Goal: Task Accomplishment & Management: Use online tool/utility

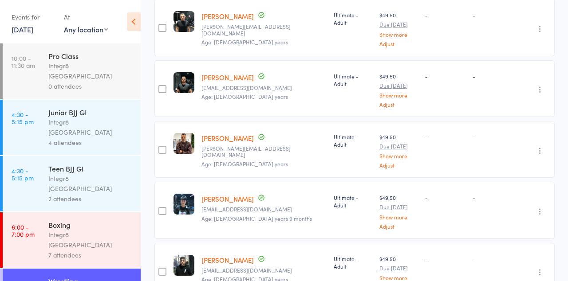
scroll to position [340, 0]
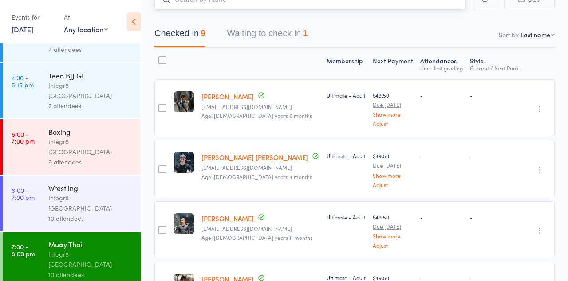
scroll to position [67, 0]
click at [274, 38] on button "Waiting to check in 1" at bounding box center [267, 37] width 81 height 24
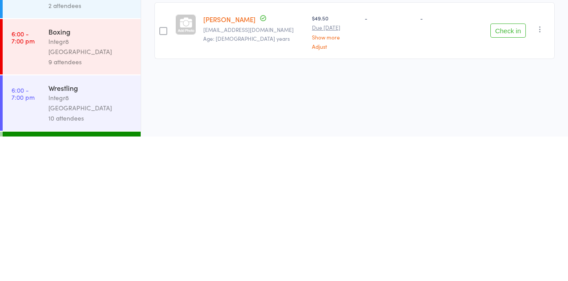
scroll to position [51, 0]
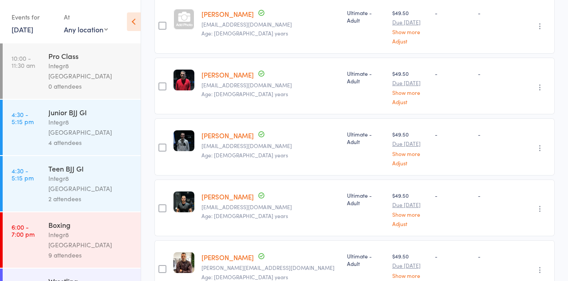
scroll to position [340, 0]
click at [0, 0] on div "edit" at bounding box center [0, 0] width 0 height 0
click at [536, 143] on button "button" at bounding box center [540, 148] width 11 height 11
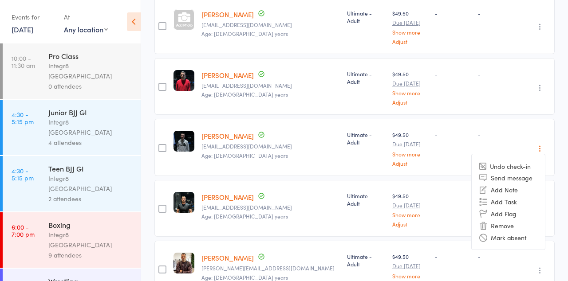
click at [513, 220] on li "Remove" at bounding box center [508, 226] width 73 height 12
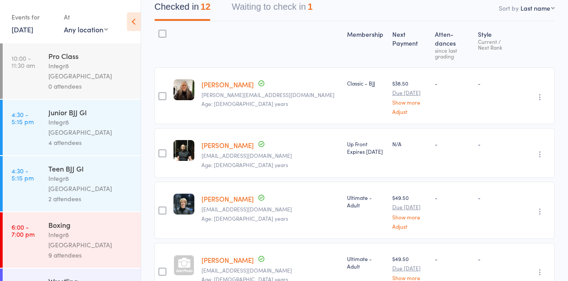
scroll to position [103, 0]
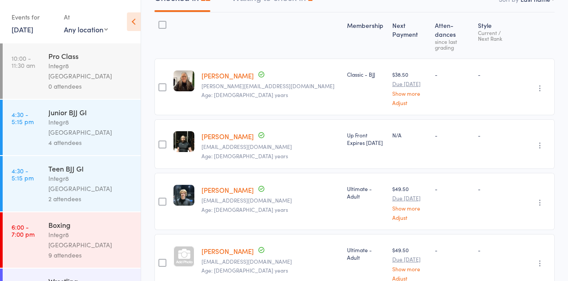
click at [535, 197] on button "button" at bounding box center [540, 202] width 11 height 11
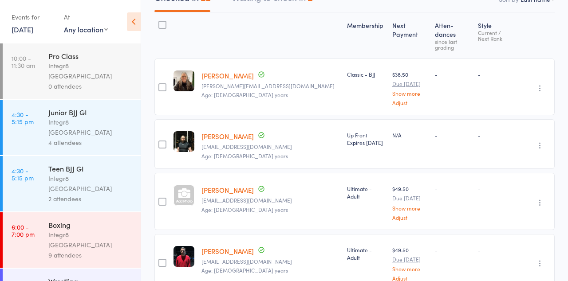
click at [539, 198] on icon "button" at bounding box center [540, 202] width 9 height 9
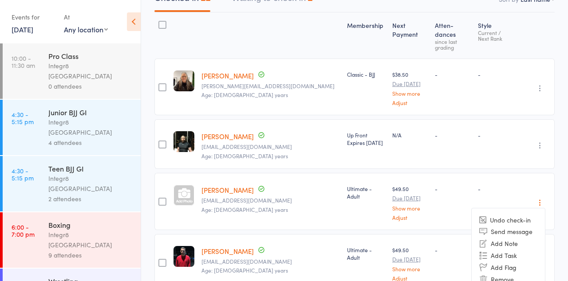
click at [498, 181] on div "-" at bounding box center [498, 201] width 48 height 57
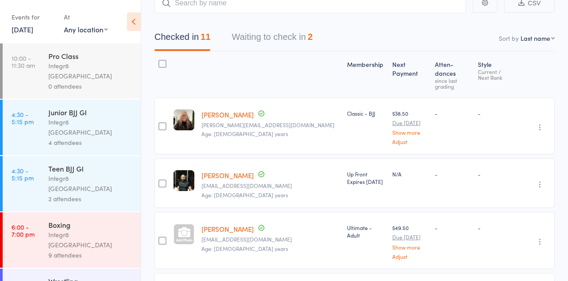
scroll to position [0, 0]
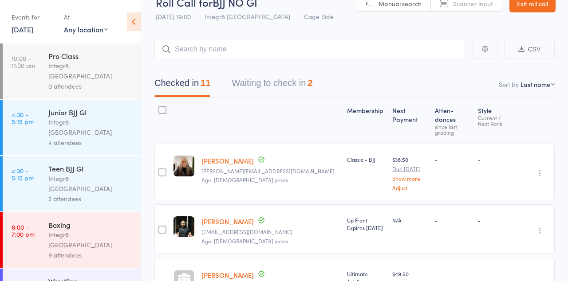
scroll to position [19, 0]
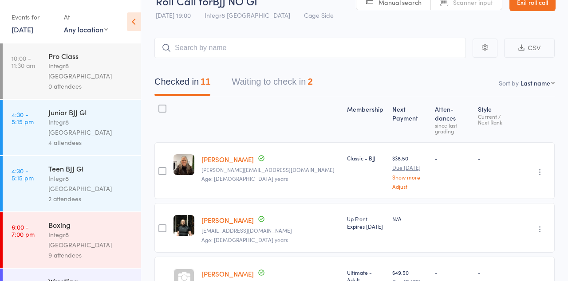
click at [233, 85] on button "Waiting to check in 2" at bounding box center [272, 84] width 81 height 24
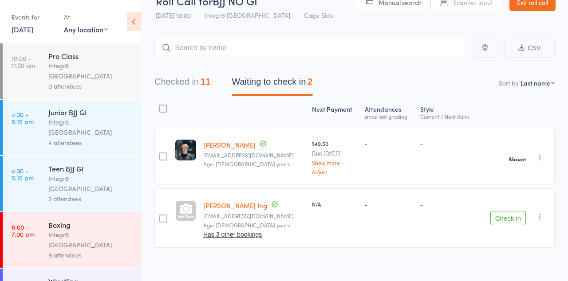
scroll to position [0, 0]
